Goal: Information Seeking & Learning: Learn about a topic

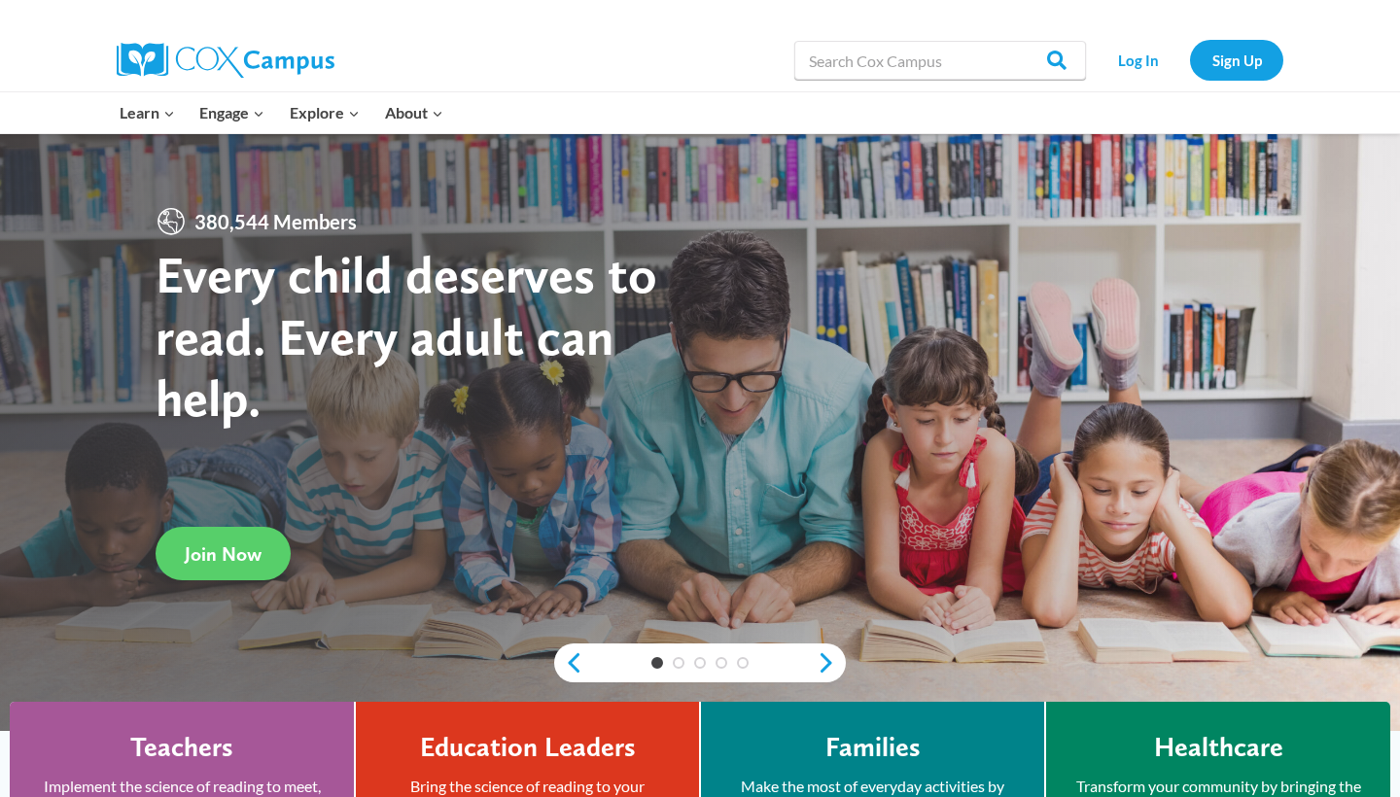
click at [725, 72] on div "Search in [URL][DOMAIN_NAME] Search Search Log In Sign Up" at bounding box center [924, 60] width 719 height 62
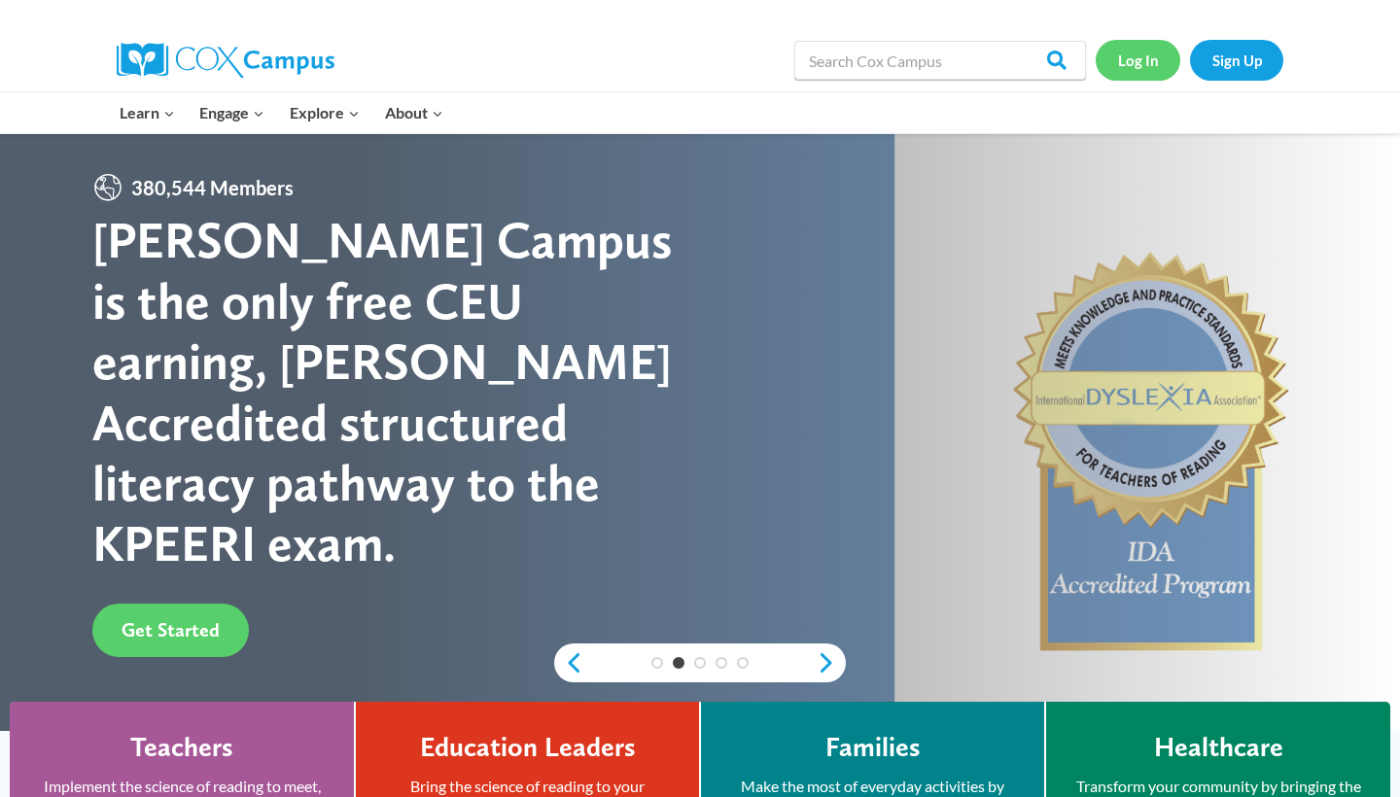
click at [1143, 65] on link "Log In" at bounding box center [1137, 60] width 85 height 40
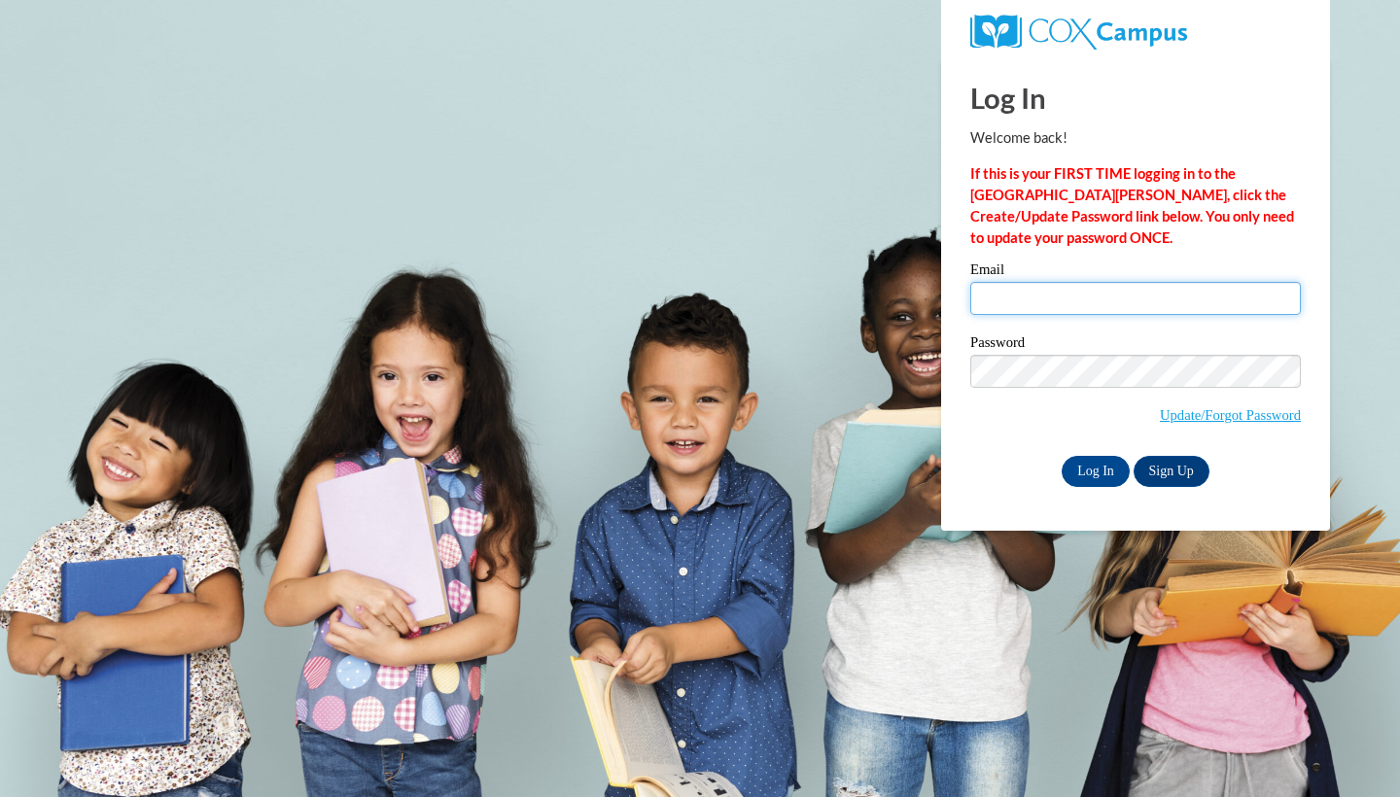
click at [1020, 314] on input "Email" at bounding box center [1135, 298] width 330 height 33
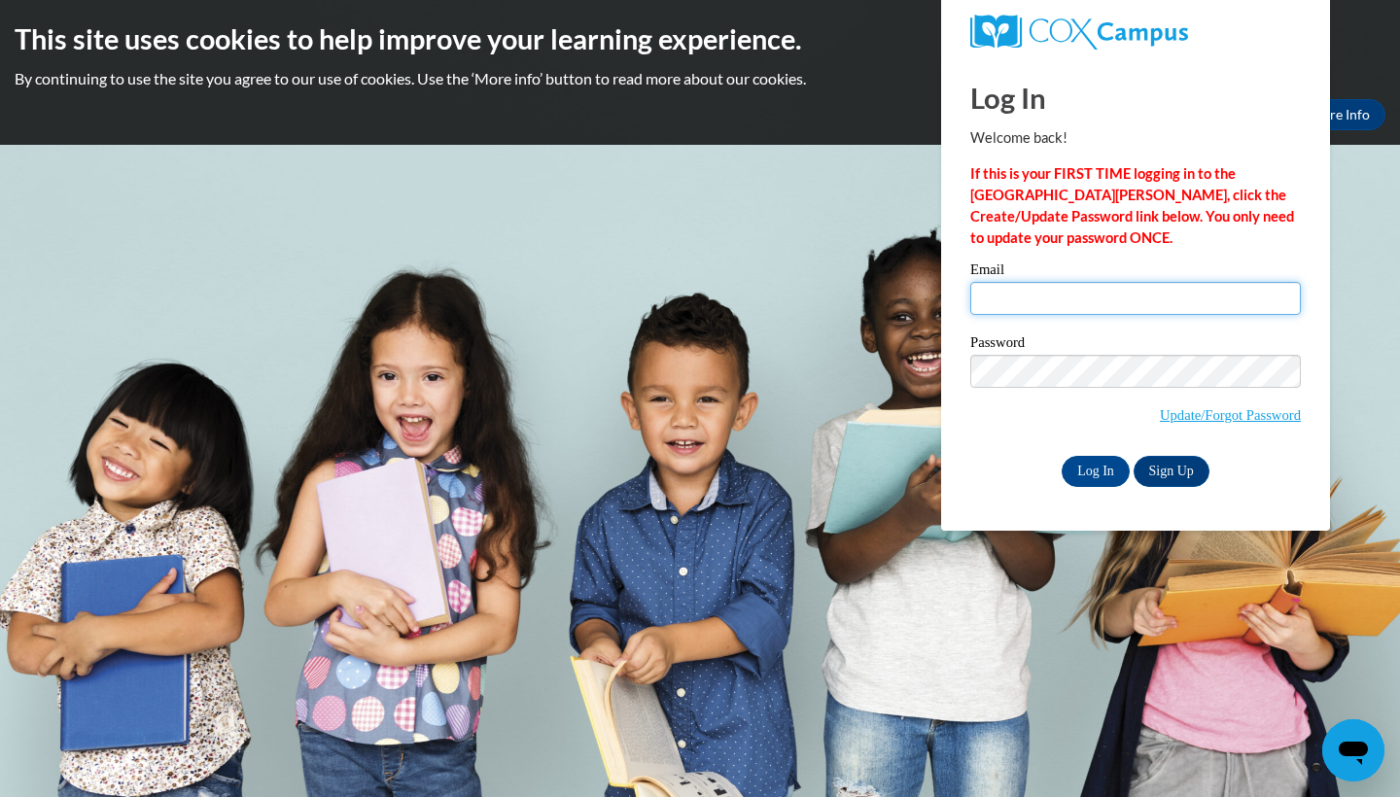
click at [1010, 296] on input "Email" at bounding box center [1135, 298] width 330 height 33
type input "[PERSON_NAME][EMAIL_ADDRESS][DOMAIN_NAME]"
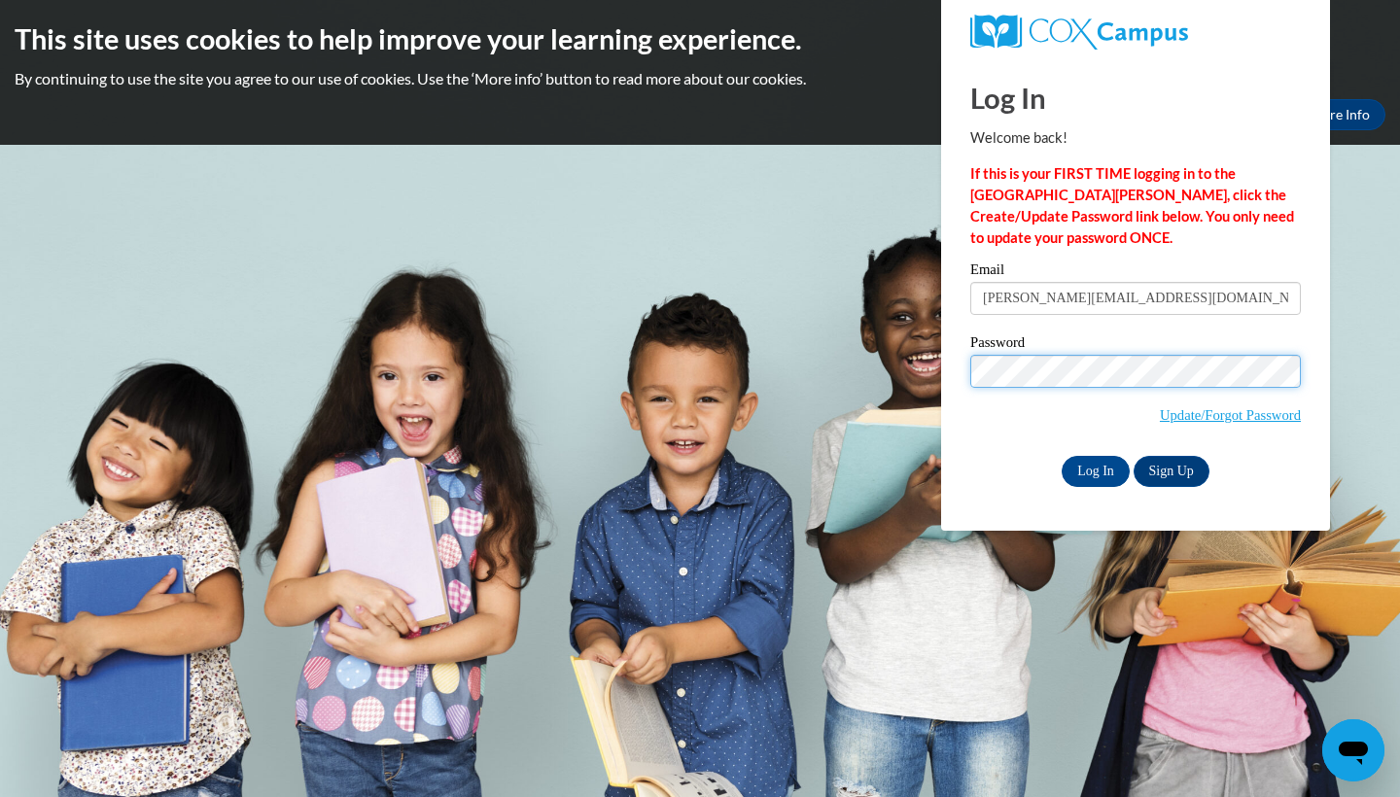
click at [1093, 467] on input "Log In" at bounding box center [1095, 471] width 68 height 31
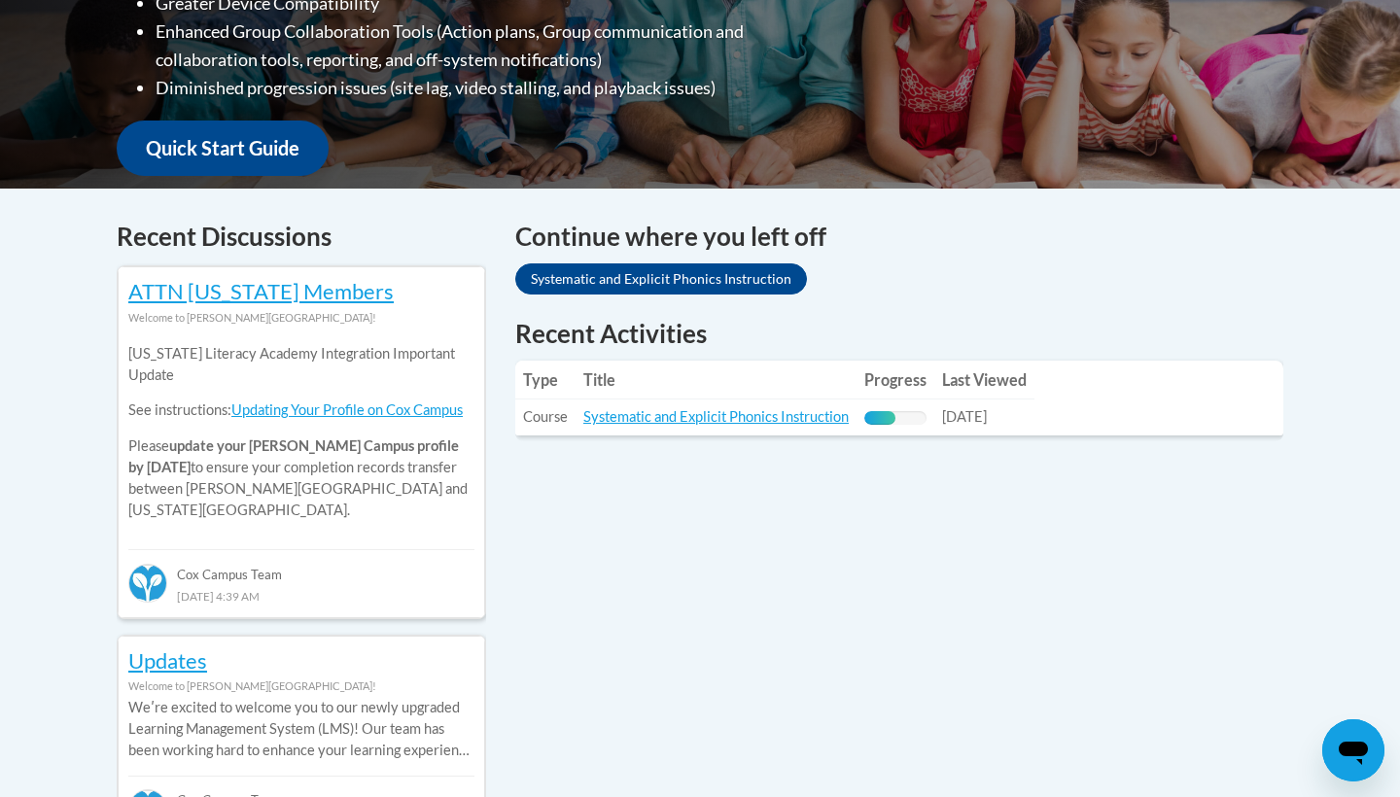
scroll to position [651, 0]
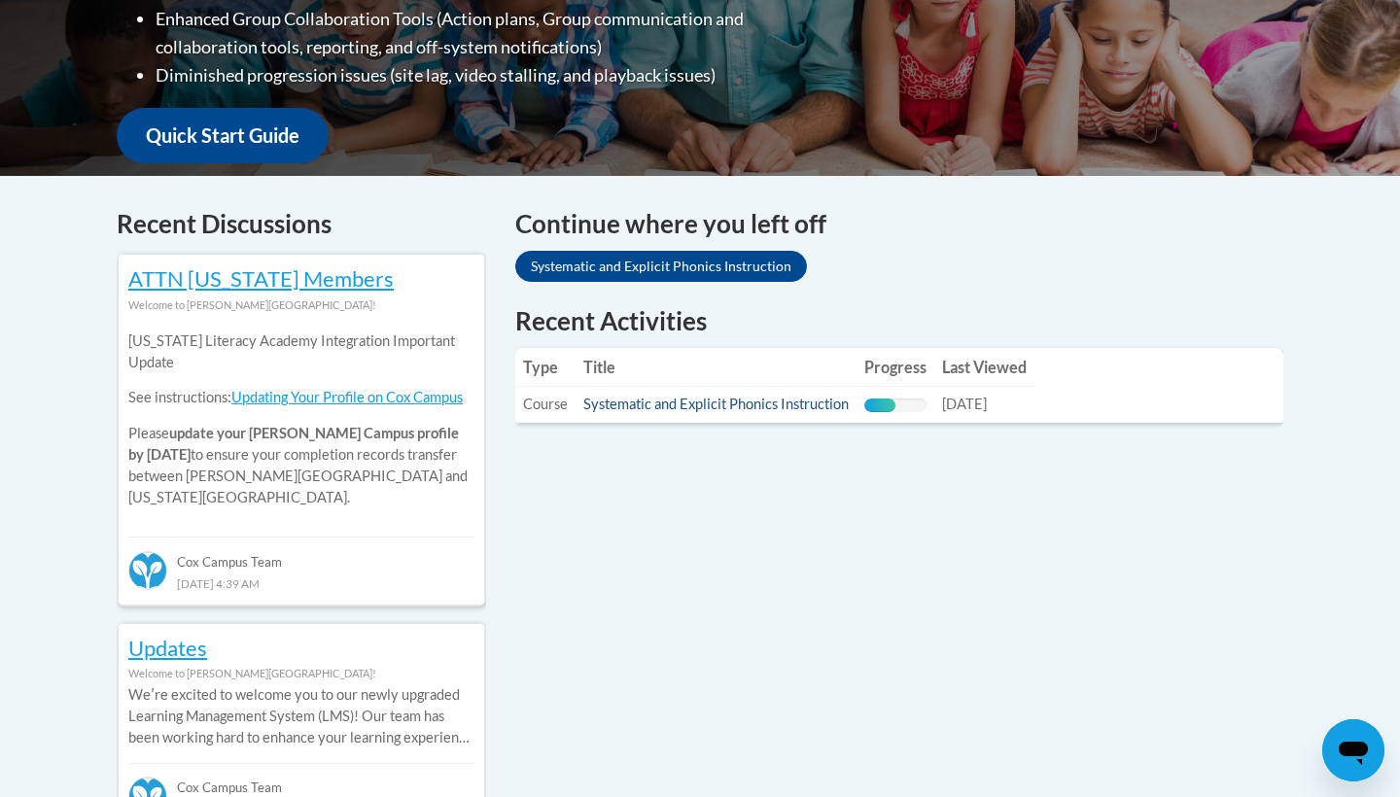
click at [690, 406] on link "Systematic and Explicit Phonics Instruction" at bounding box center [715, 404] width 265 height 17
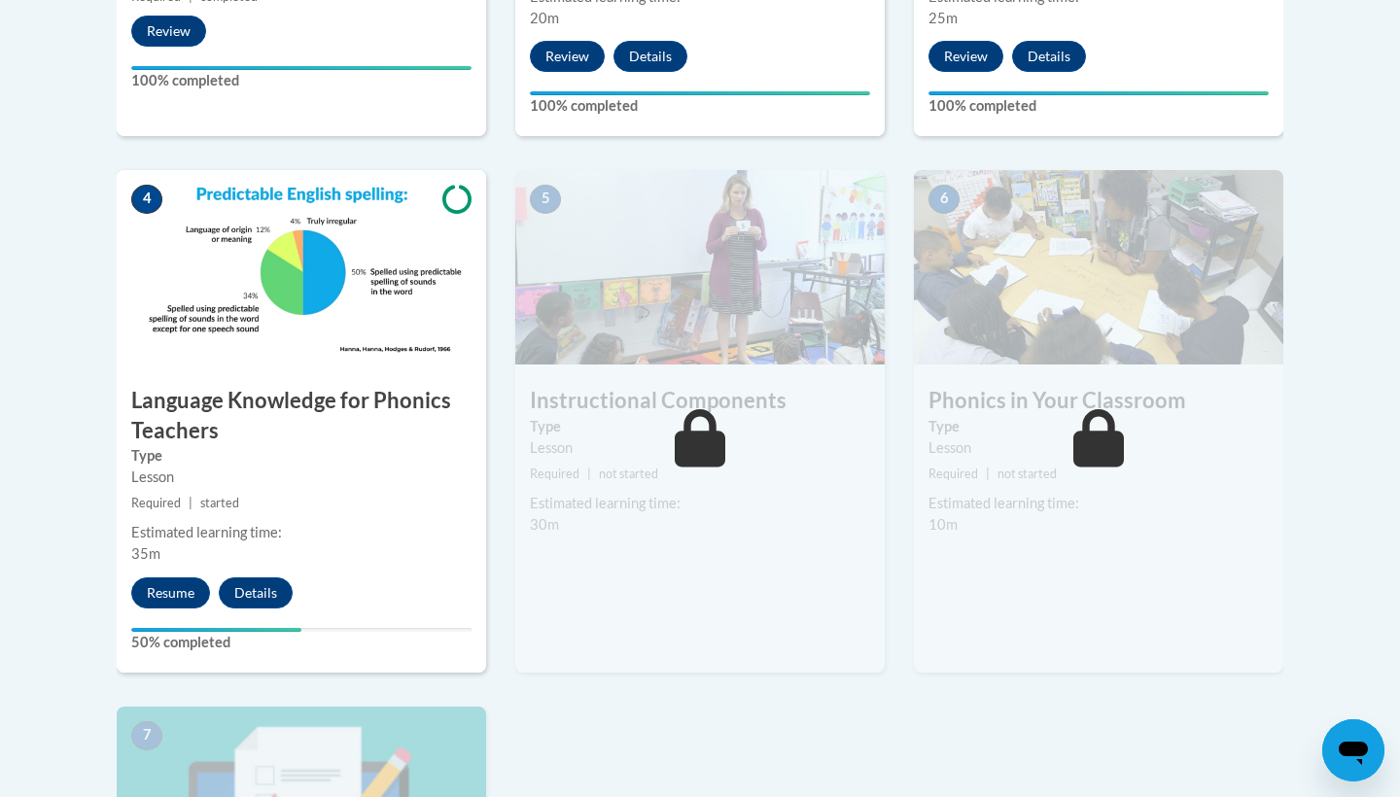
scroll to position [994, 0]
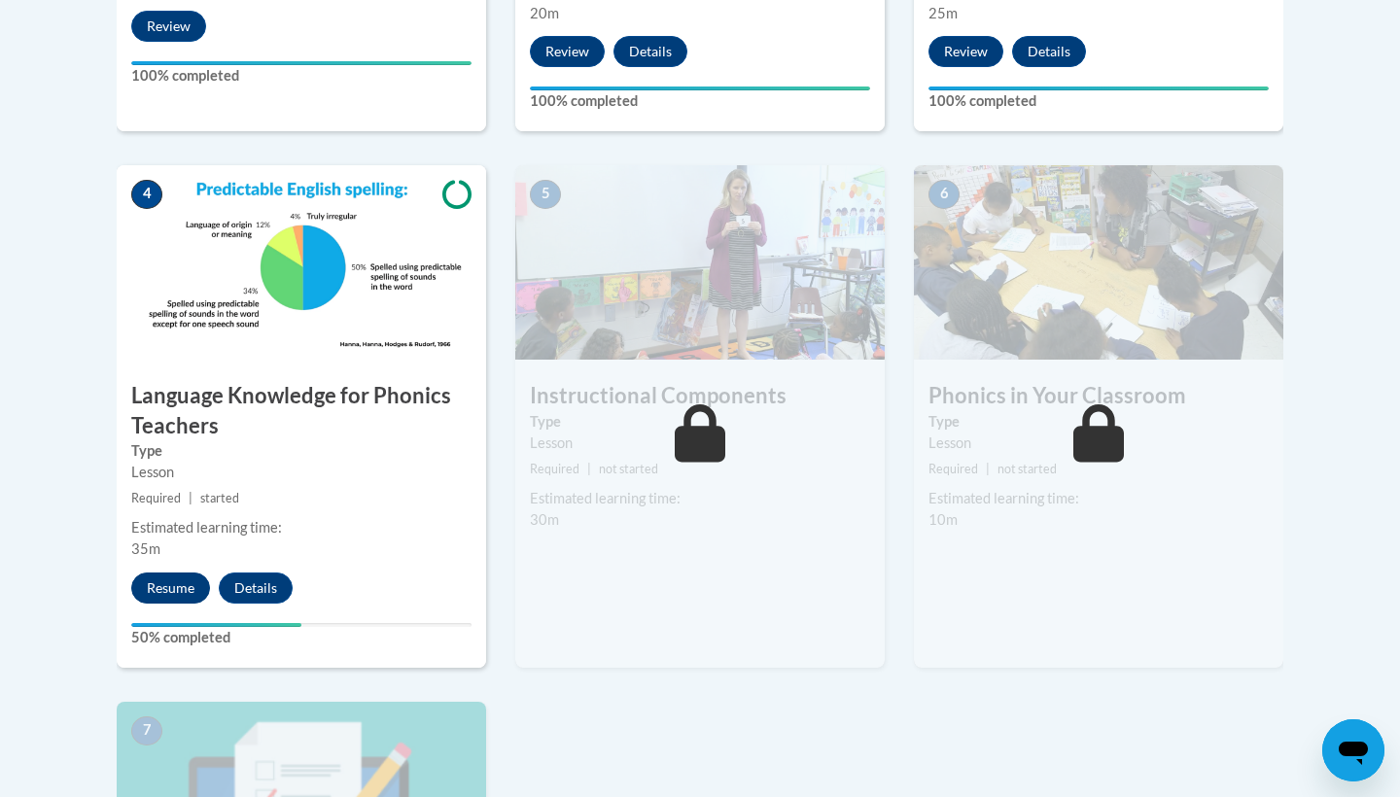
click at [180, 578] on button "Resume" at bounding box center [170, 587] width 79 height 31
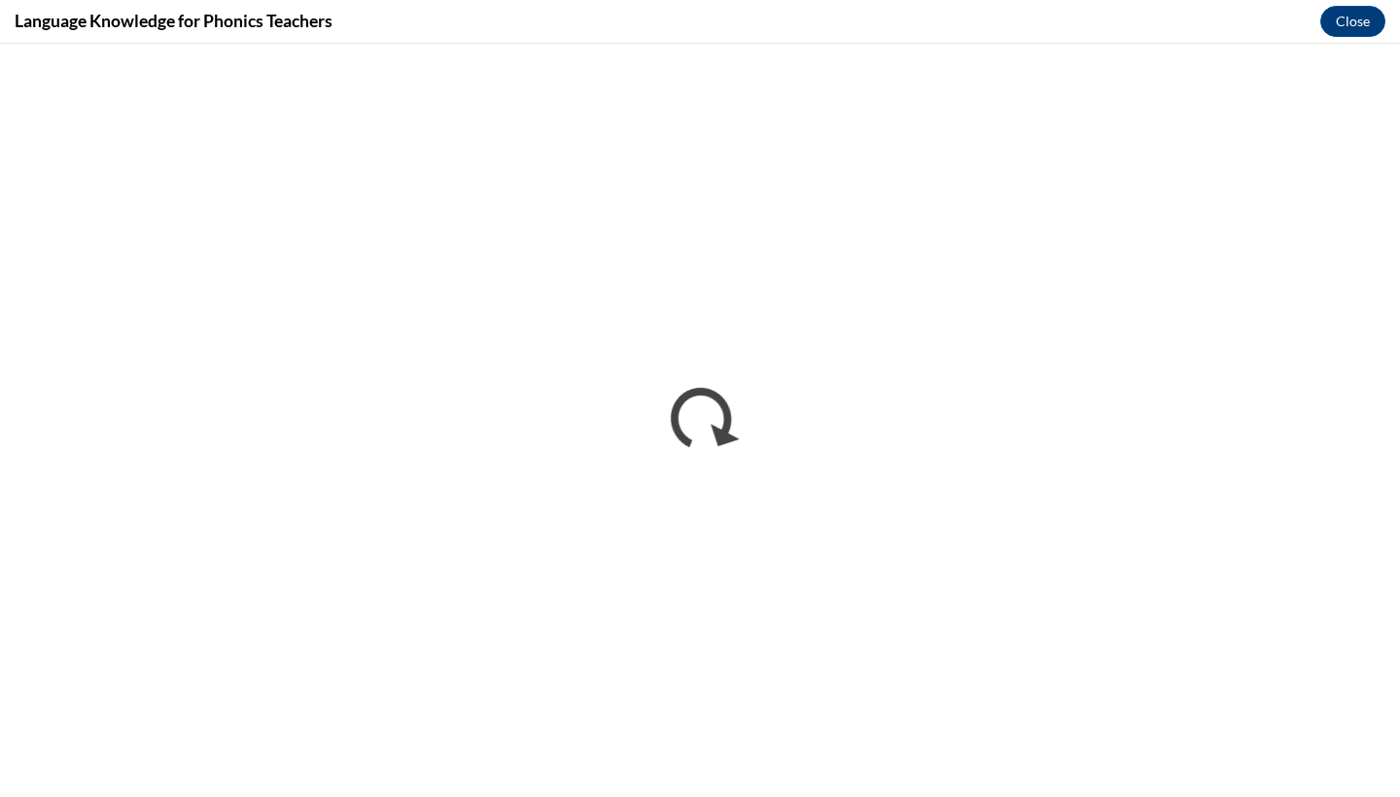
scroll to position [0, 0]
